Goal: Transaction & Acquisition: Purchase product/service

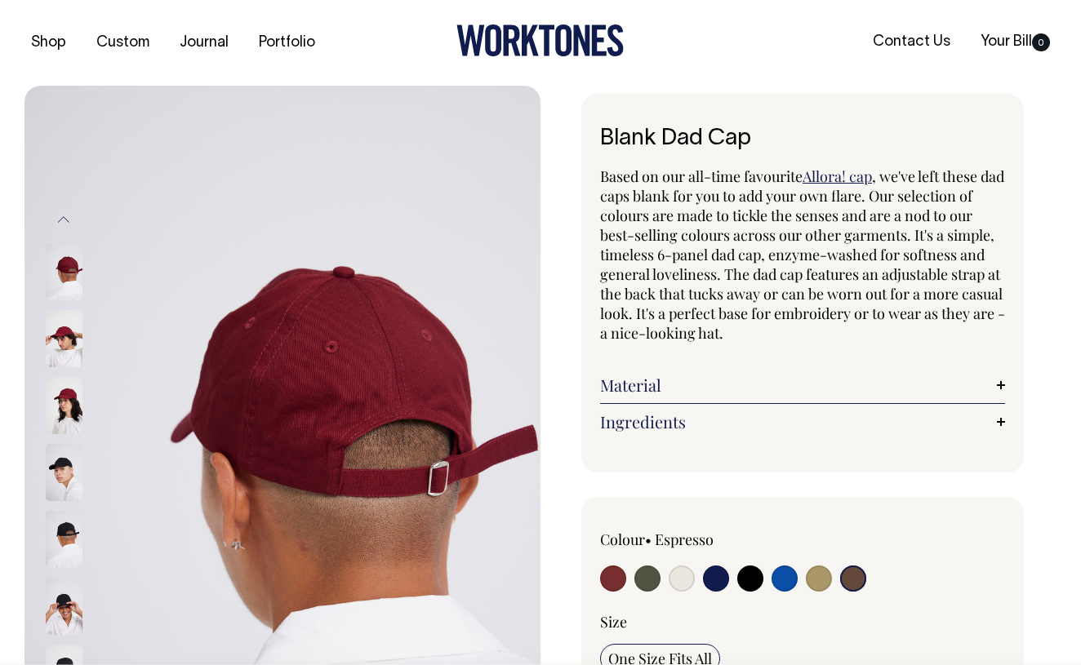
click at [69, 349] on img at bounding box center [64, 338] width 37 height 57
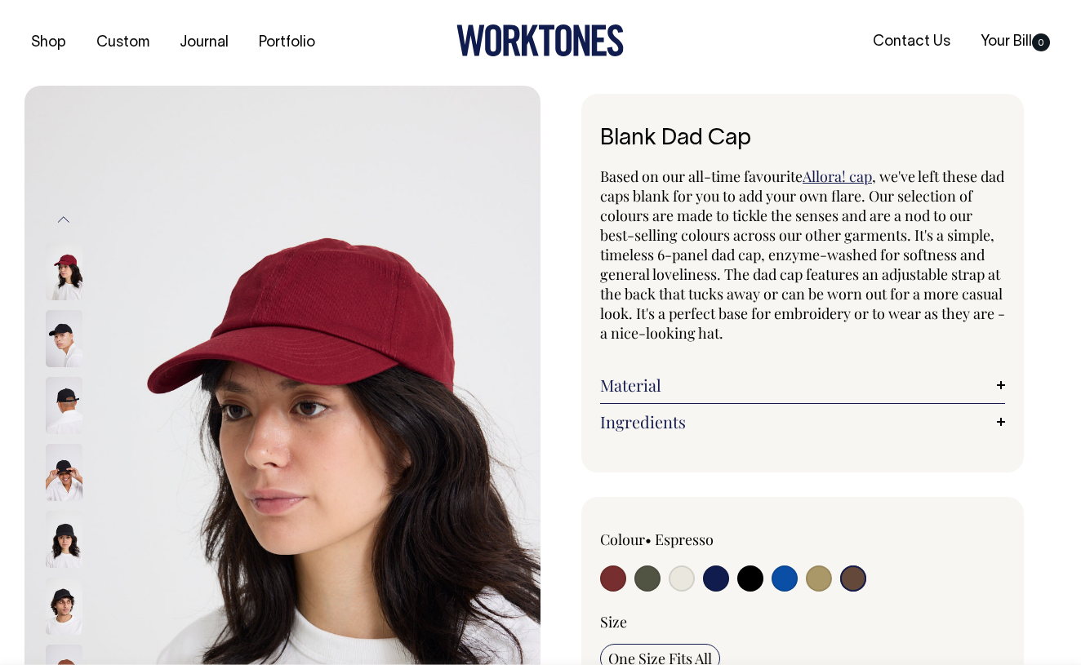
click at [620, 584] on input "radio" at bounding box center [613, 579] width 26 height 26
radio input "true"
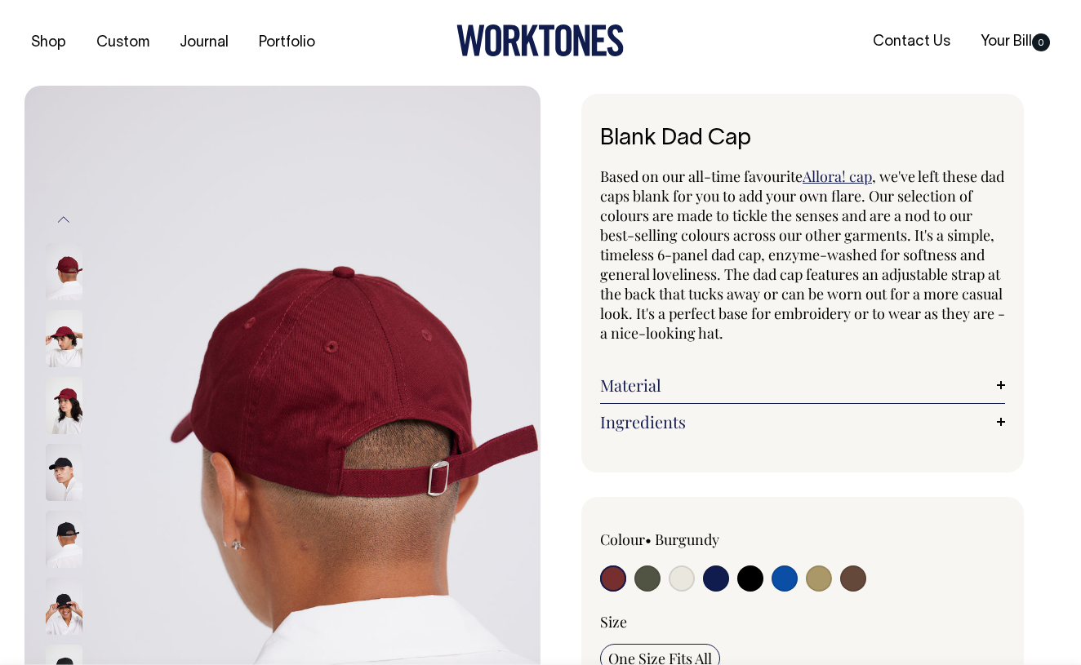
click at [618, 578] on input "radio" at bounding box center [613, 579] width 26 height 26
click at [76, 406] on img at bounding box center [64, 405] width 37 height 57
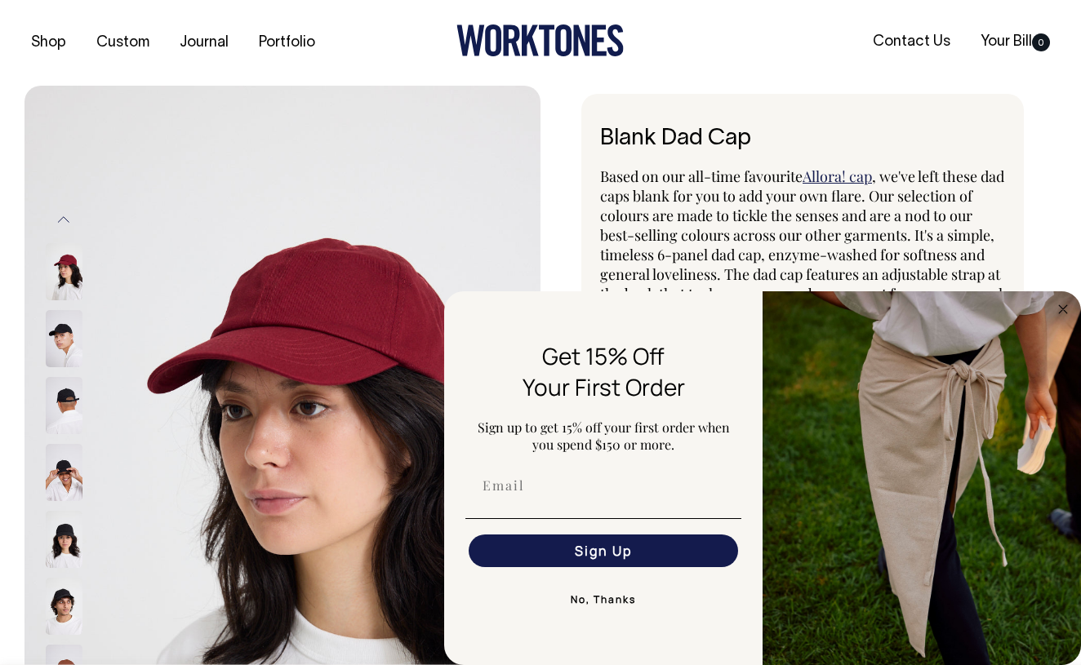
click at [591, 602] on button "No, Thanks" at bounding box center [603, 600] width 276 height 33
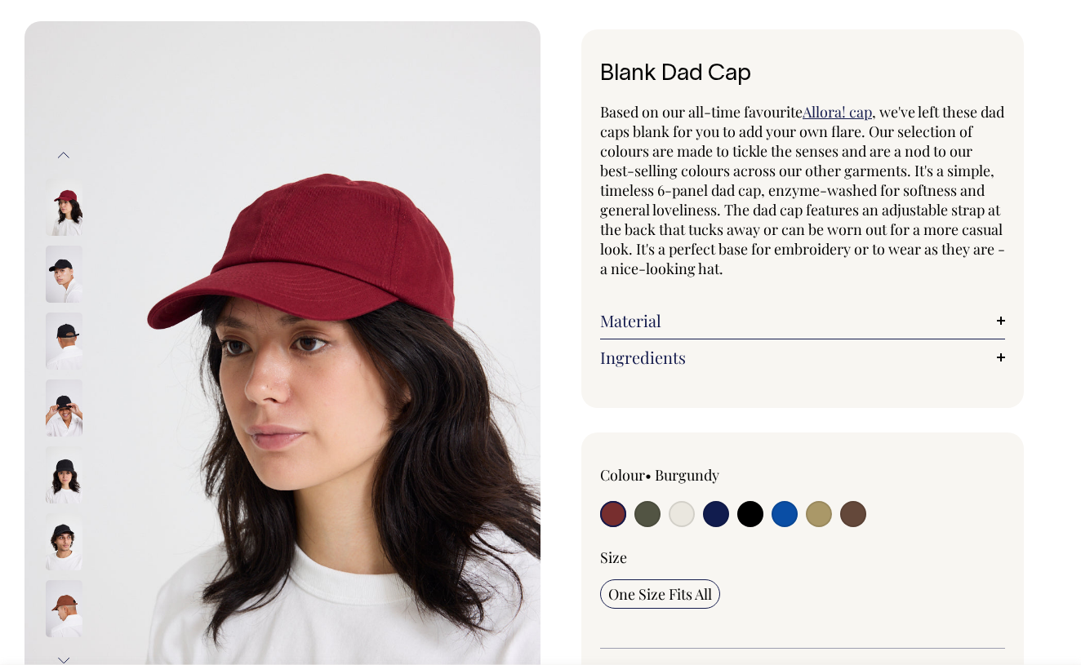
scroll to position [63, 0]
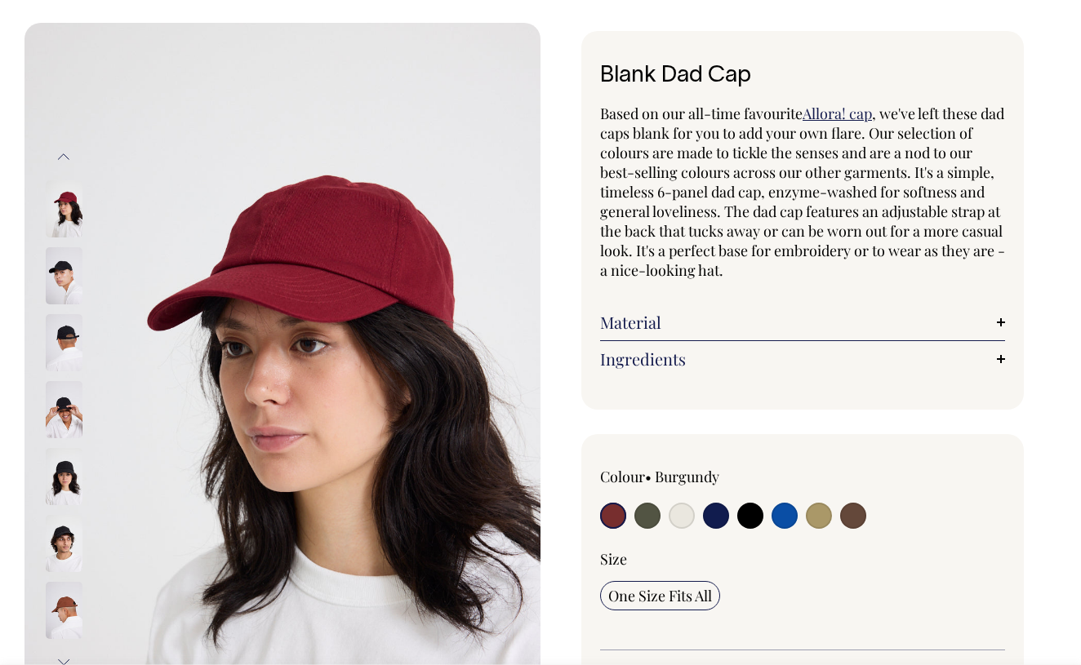
click at [68, 274] on img at bounding box center [64, 275] width 37 height 57
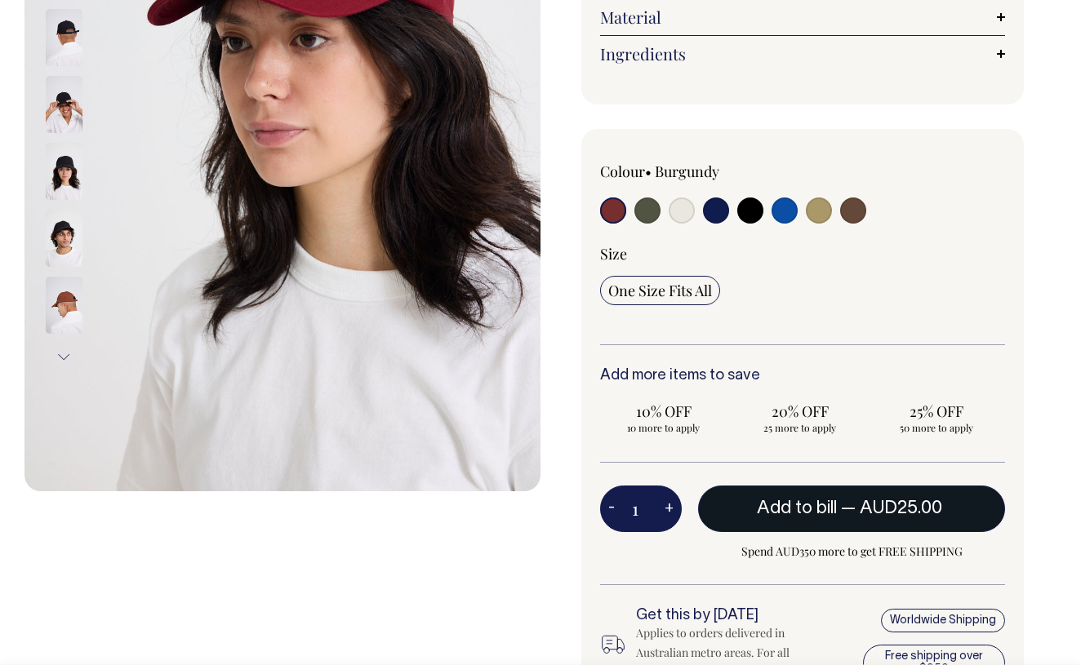
scroll to position [369, 0]
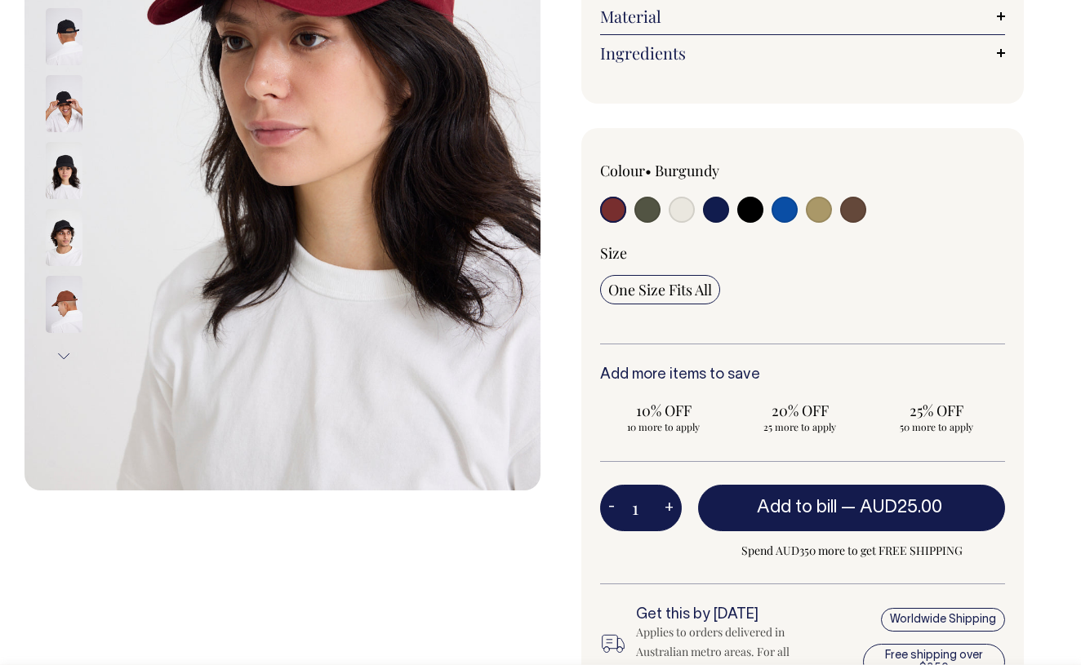
click at [665, 503] on button "+" at bounding box center [668, 508] width 25 height 33
type input "2"
click at [665, 503] on button "+" at bounding box center [668, 508] width 25 height 33
type input "3"
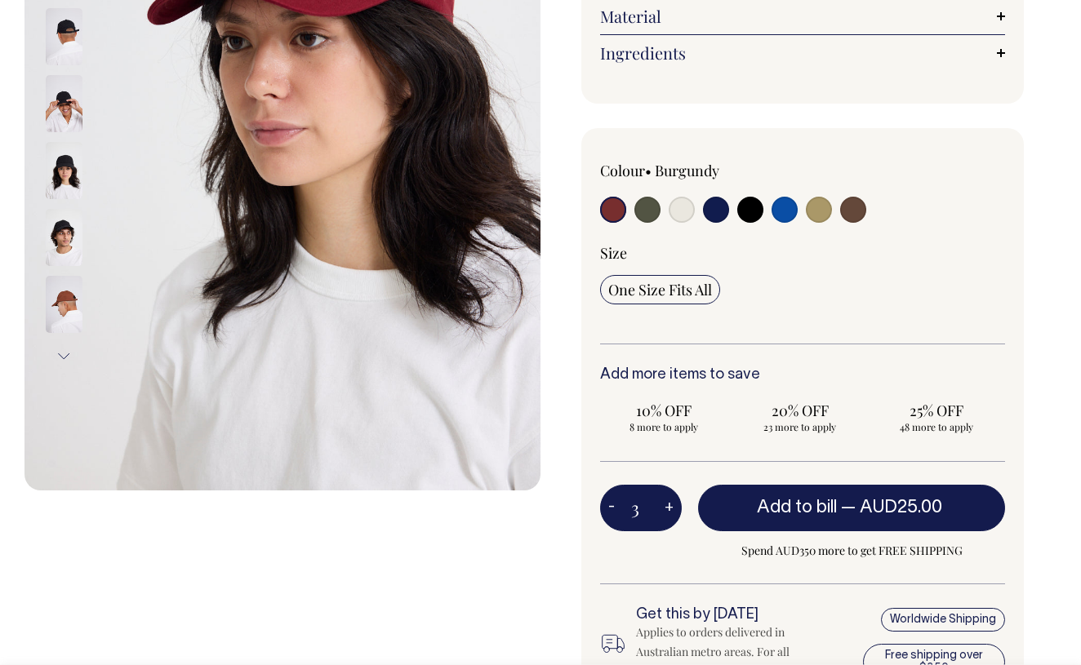
type input "3"
click at [665, 503] on button "+" at bounding box center [668, 508] width 25 height 33
type input "4"
click at [665, 503] on button "+" at bounding box center [668, 508] width 25 height 33
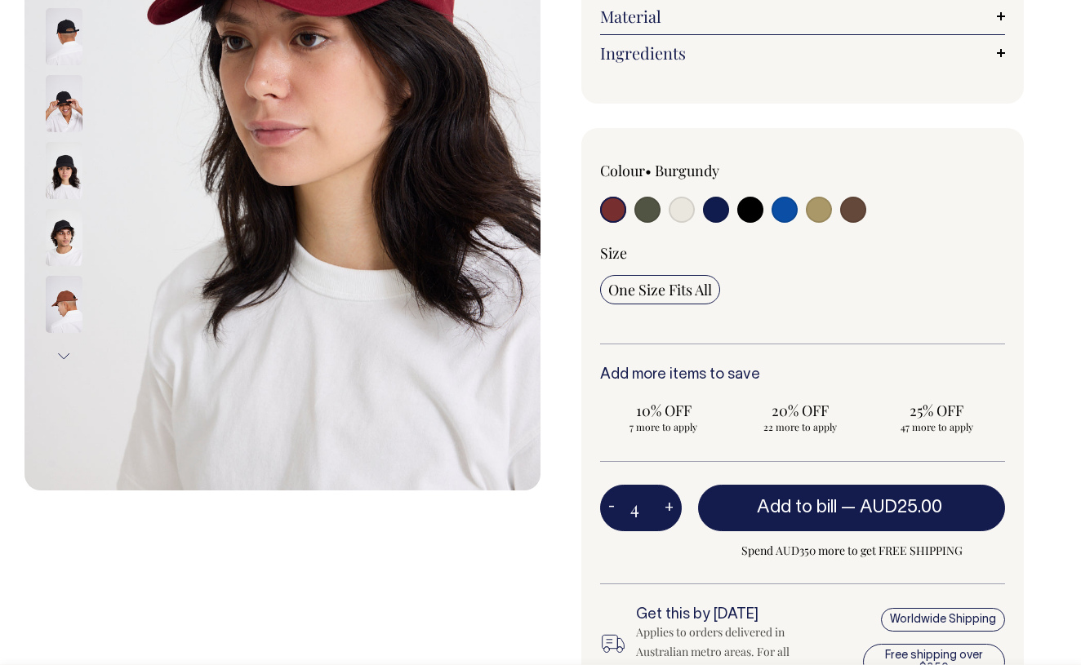
type input "5"
click at [665, 503] on button "+" at bounding box center [668, 508] width 25 height 33
type input "6"
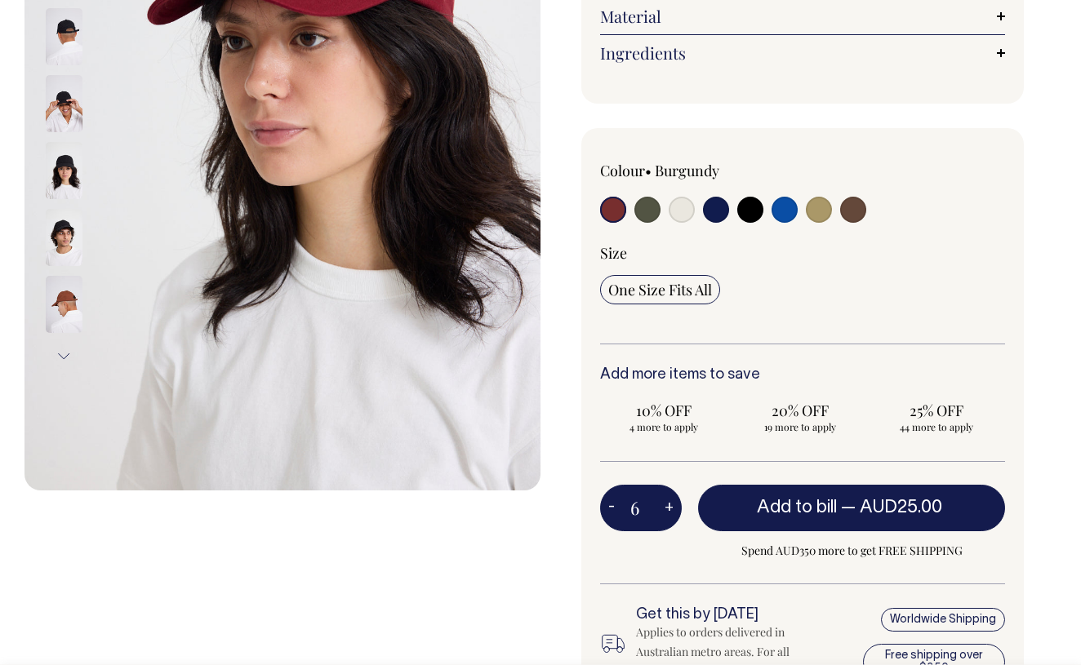
click at [665, 504] on button "+" at bounding box center [668, 508] width 25 height 33
type input "7"
click at [665, 504] on button "+" at bounding box center [668, 508] width 25 height 33
type input "8"
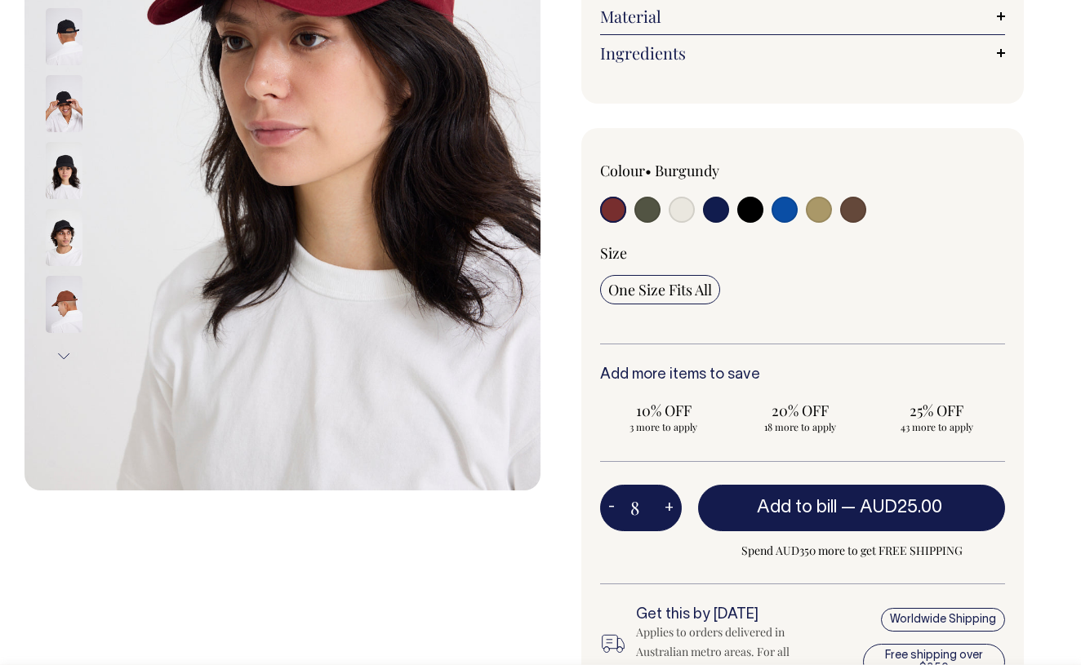
type input "8"
click at [665, 504] on button "+" at bounding box center [668, 508] width 25 height 33
type input "9"
click at [665, 504] on button "+" at bounding box center [668, 508] width 25 height 33
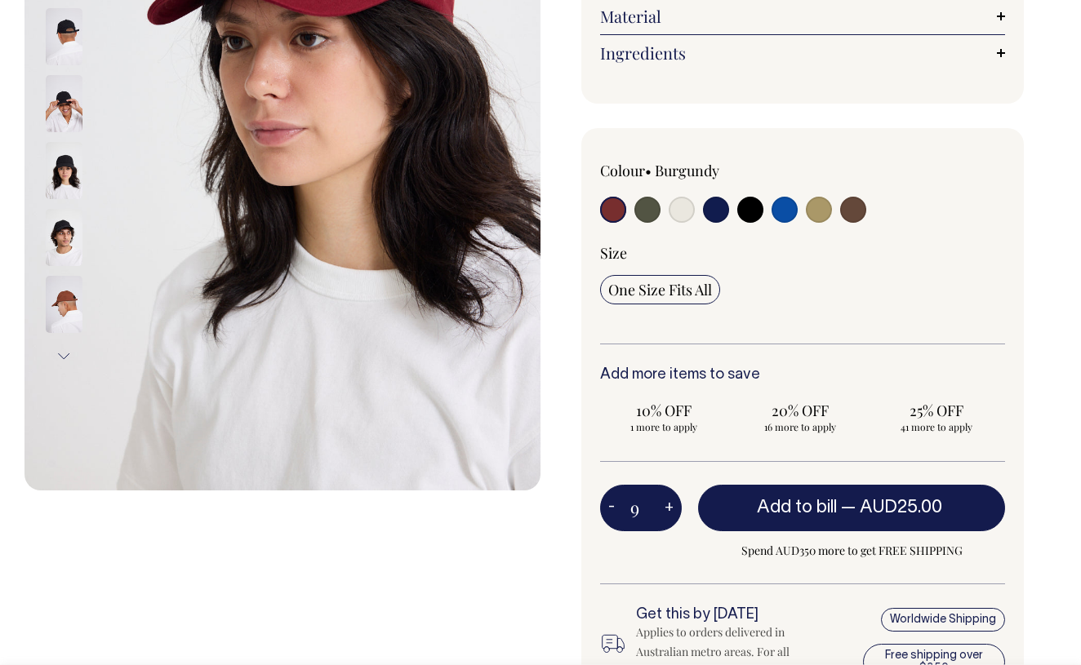
type input "10"
radio input "true"
type input "10"
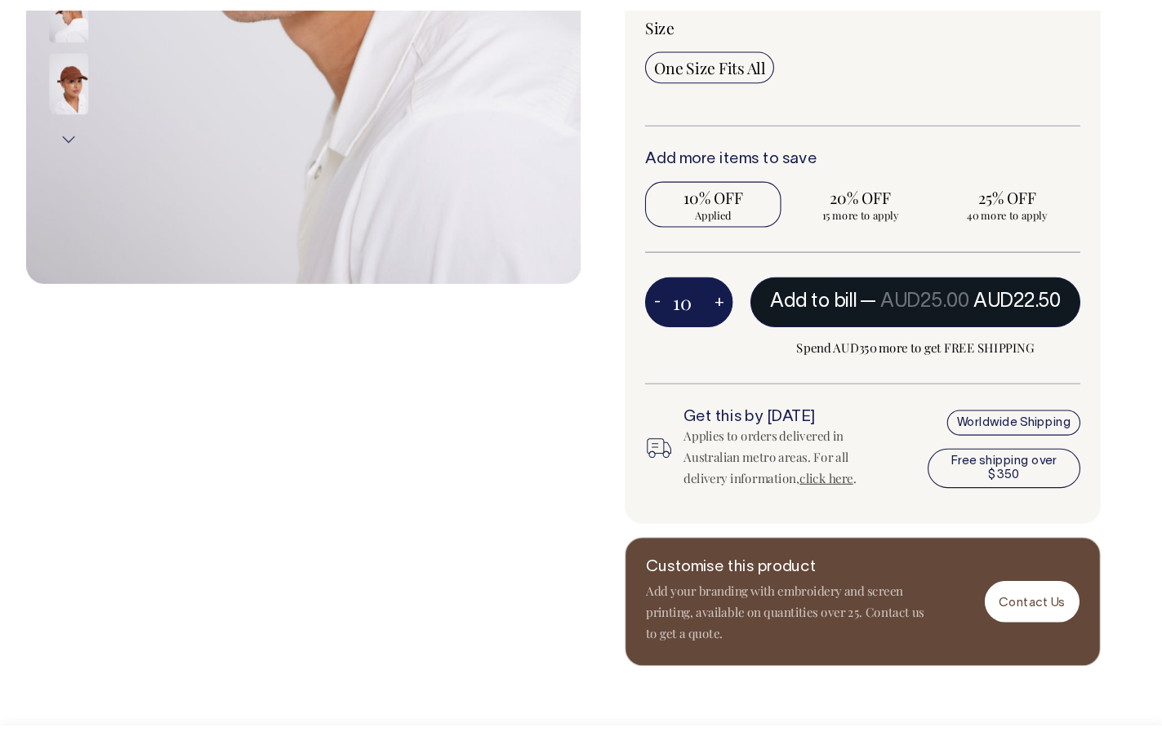
scroll to position [604, 0]
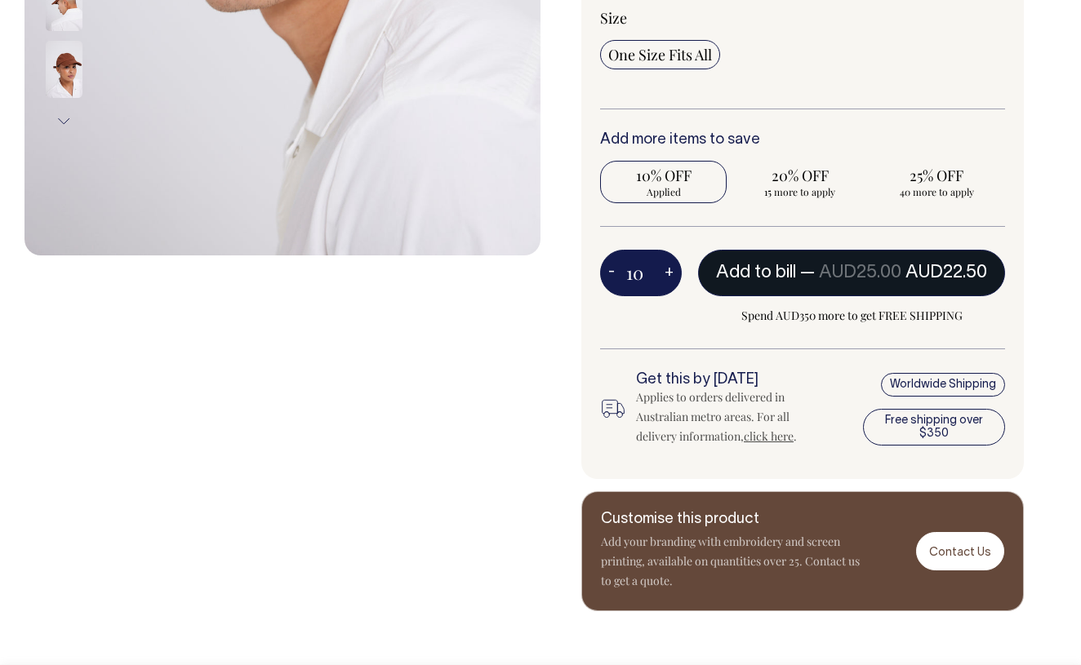
click at [872, 261] on button "Add to bill — AUD25.00 AUD22.50" at bounding box center [851, 273] width 307 height 46
type input "1"
radio input "false"
type input "1"
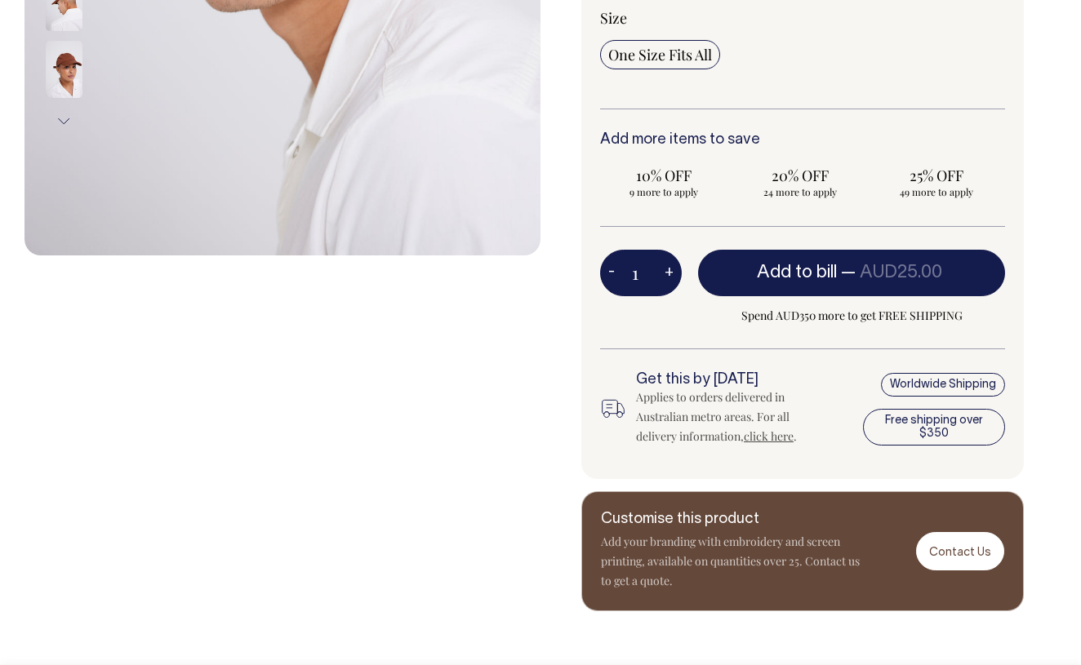
radio input "true"
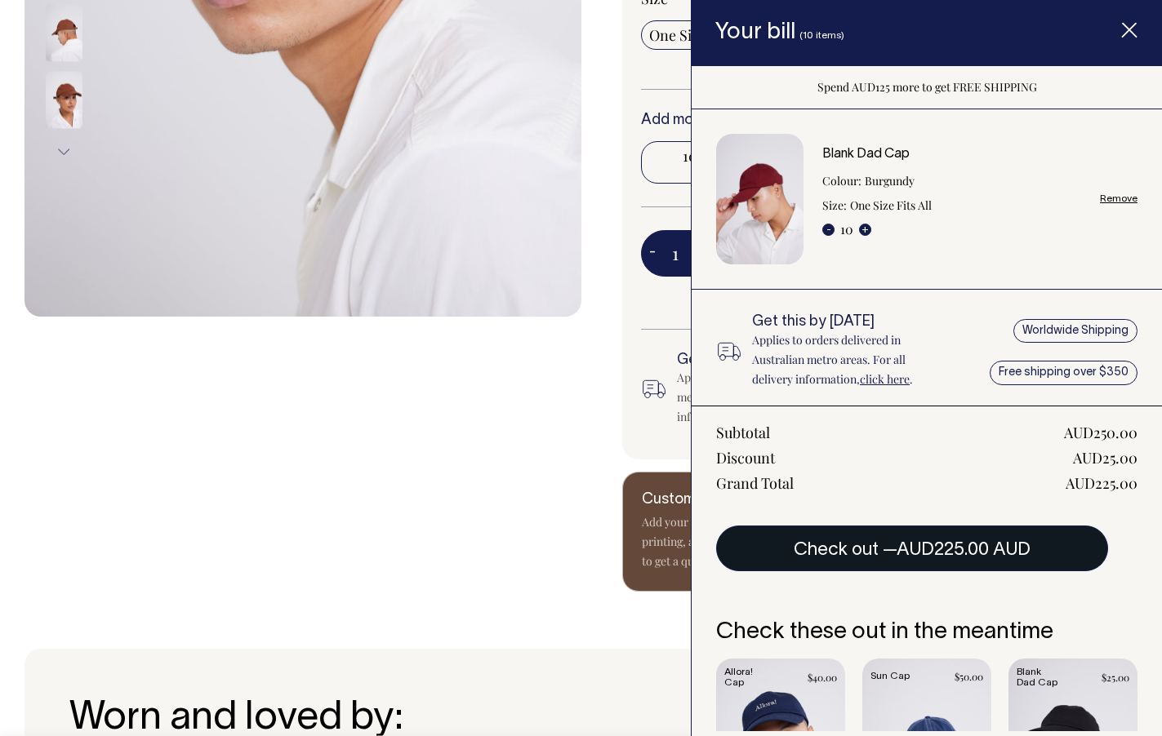
click at [899, 542] on span "AUD225.00 AUD" at bounding box center [963, 550] width 134 height 16
